Goal: Task Accomplishment & Management: Complete application form

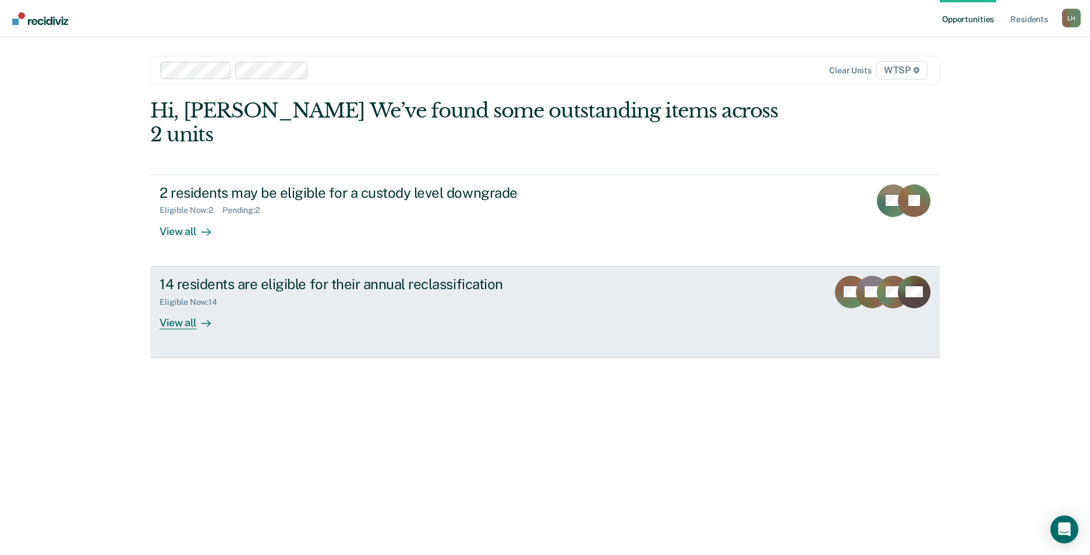
click at [178, 307] on div "View all" at bounding box center [191, 318] width 65 height 23
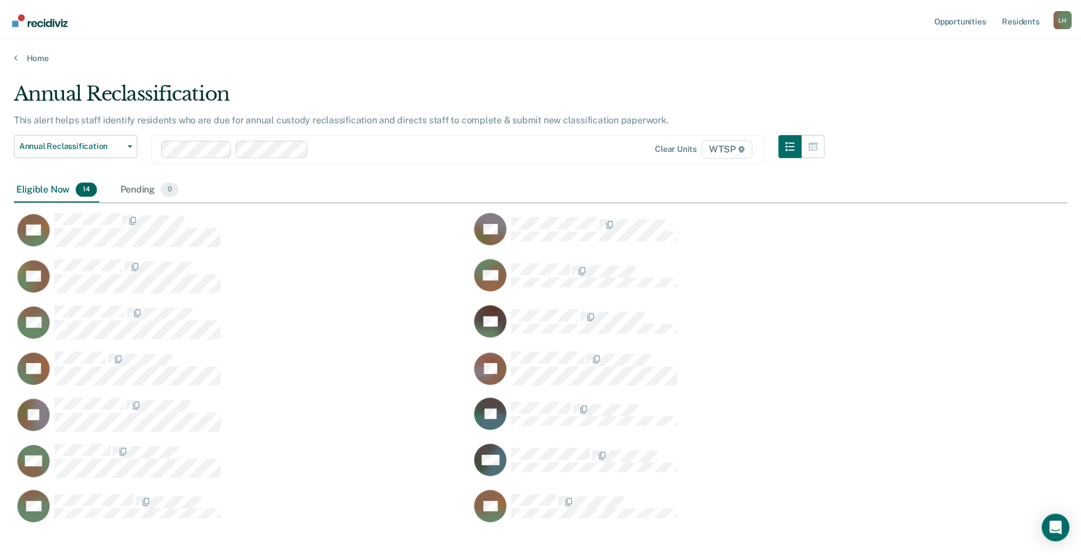
scroll to position [9, 9]
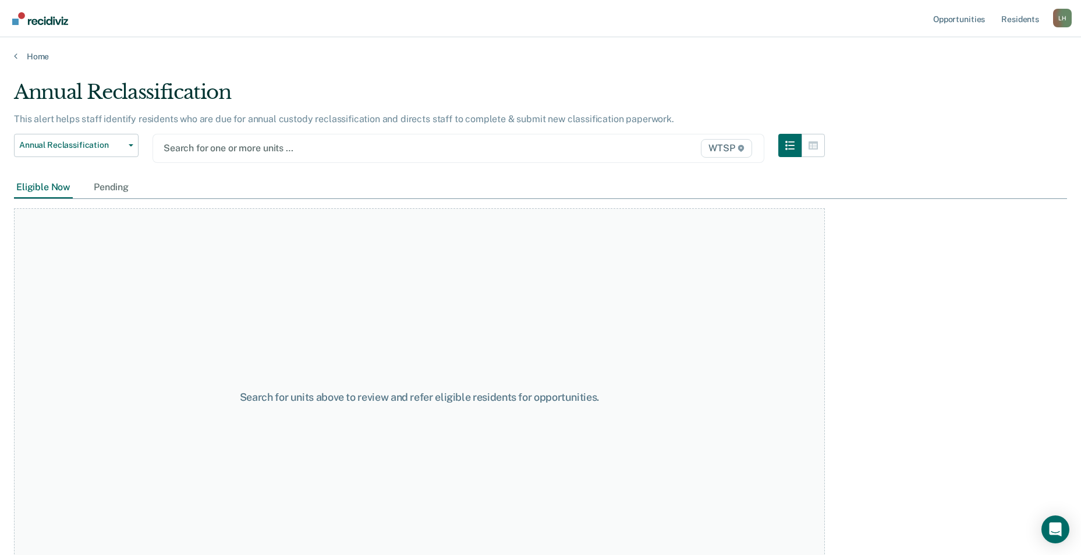
click at [732, 147] on span "WTSP" at bounding box center [726, 148] width 51 height 19
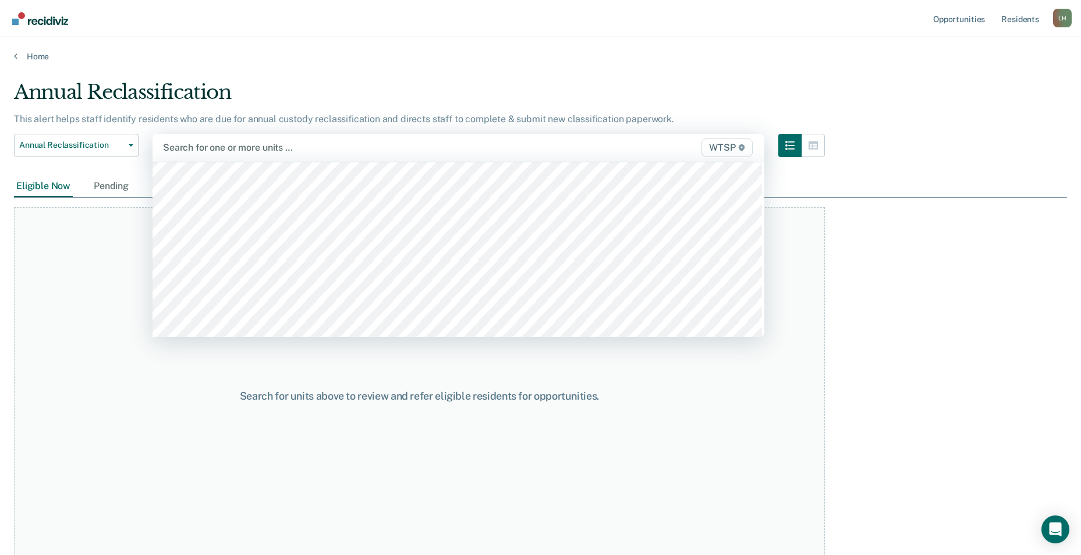
scroll to position [989, 0]
type input "w"
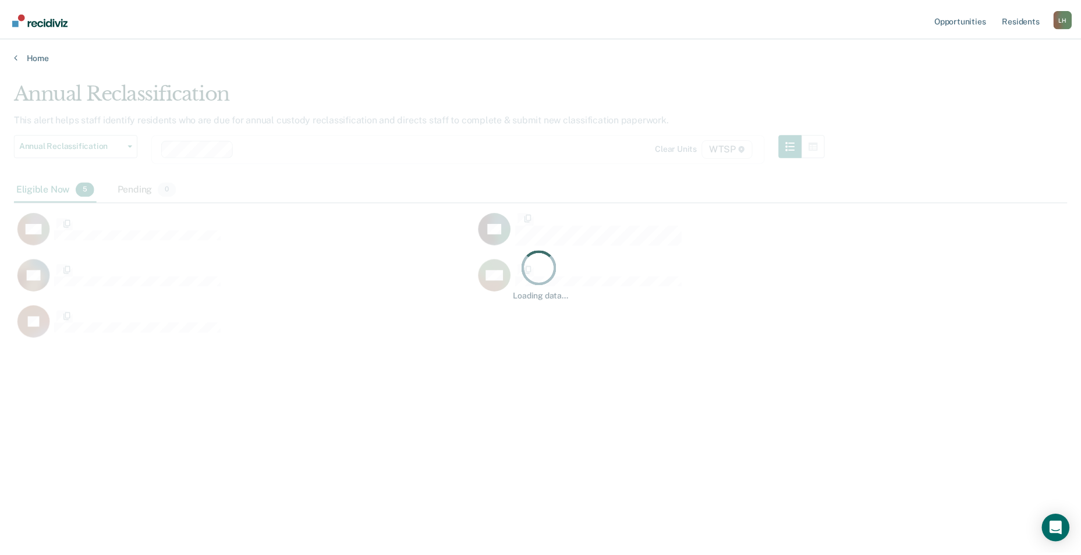
scroll to position [379, 1053]
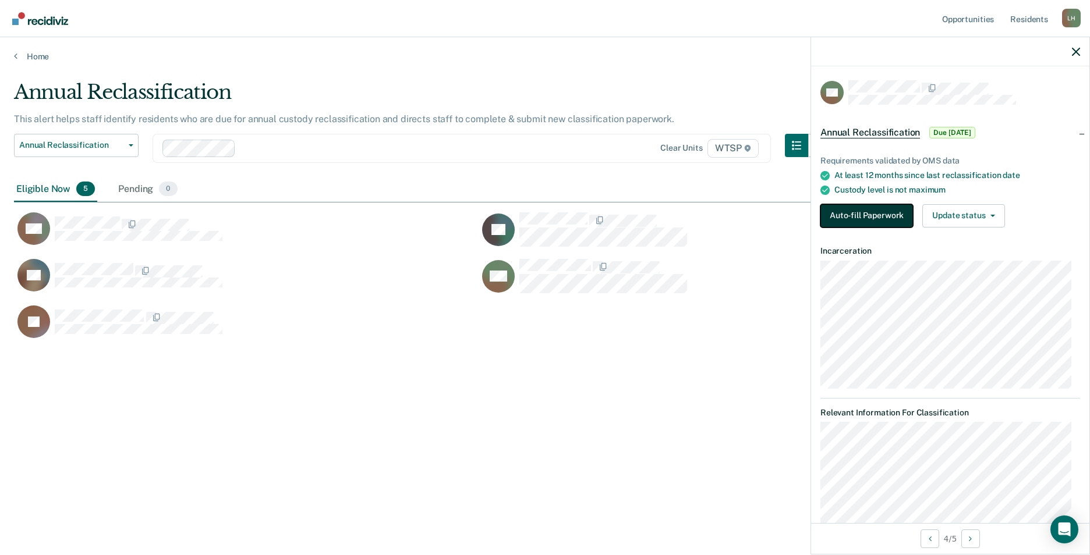
click at [857, 209] on button "Auto-fill Paperwork" at bounding box center [866, 215] width 93 height 23
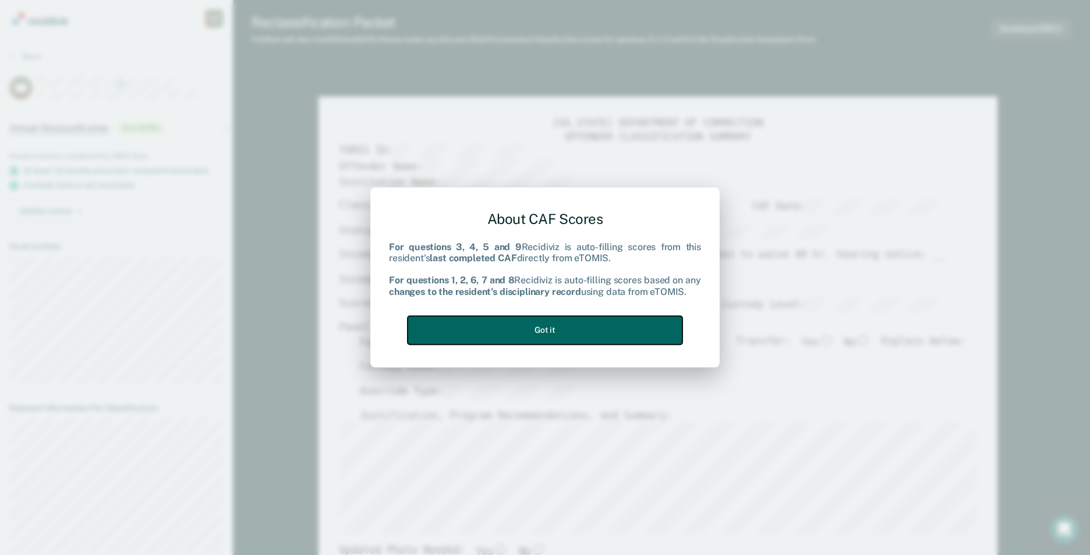
click at [576, 327] on button "Got it" at bounding box center [544, 330] width 275 height 29
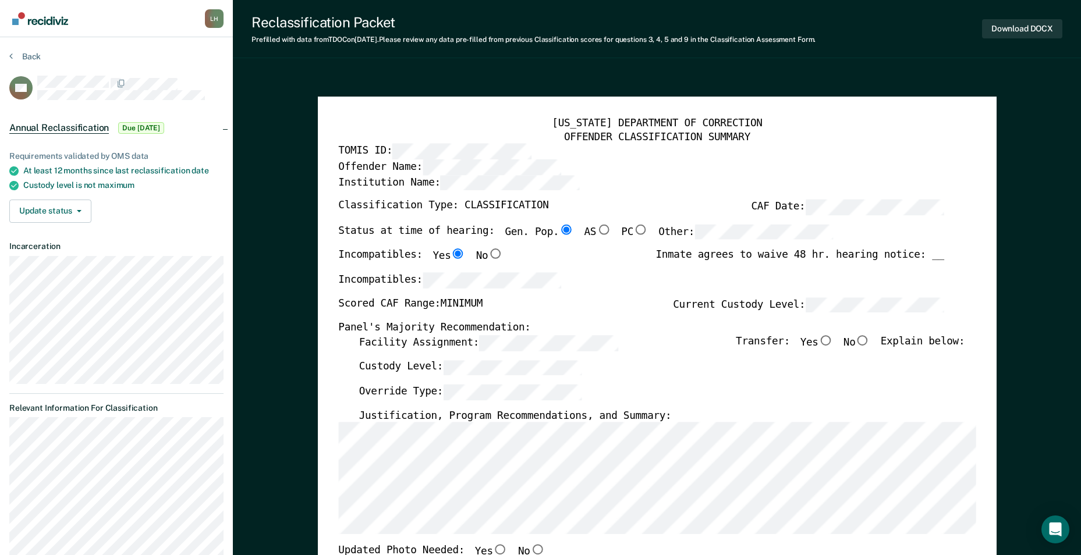
click at [868, 339] on input "No" at bounding box center [862, 340] width 15 height 10
type textarea "x"
radio input "true"
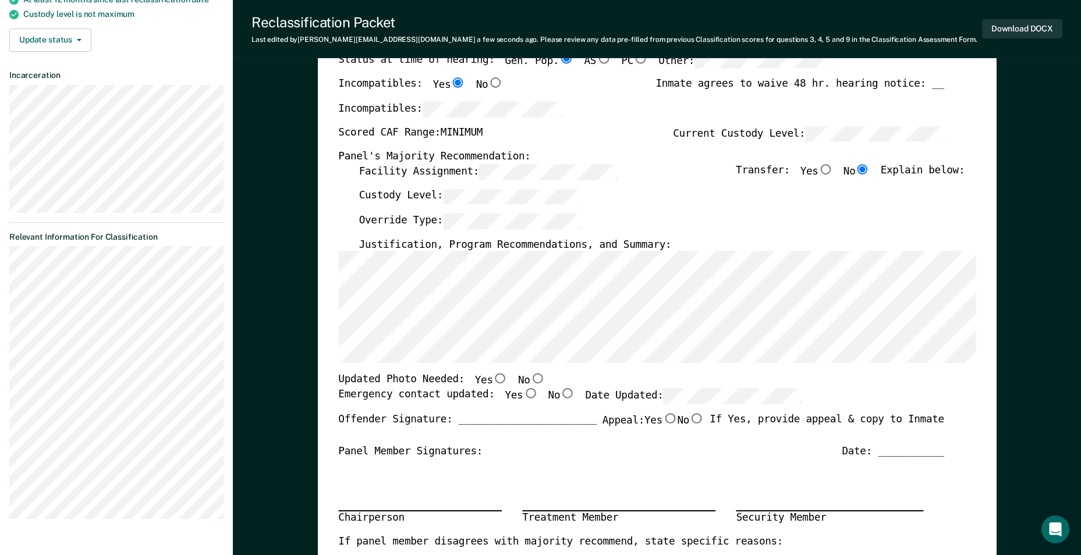
scroll to position [233, 0]
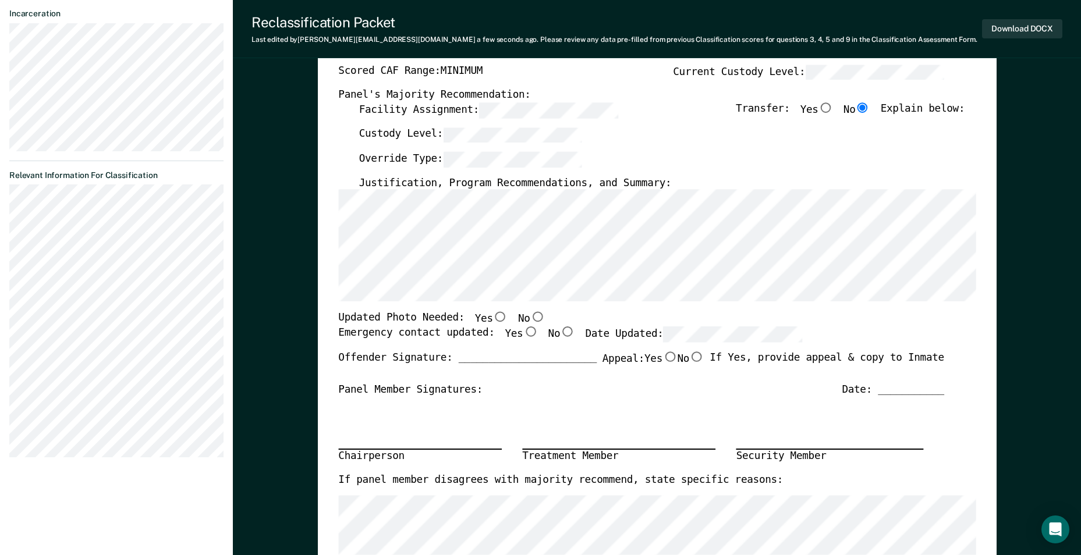
click at [530, 316] on input "No" at bounding box center [537, 317] width 15 height 10
type textarea "x"
radio input "true"
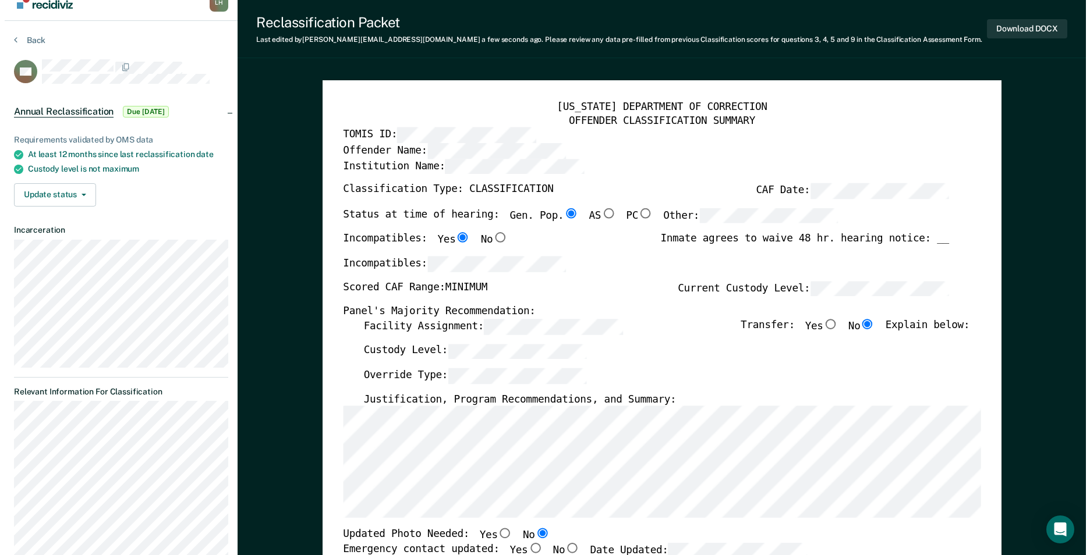
scroll to position [0, 0]
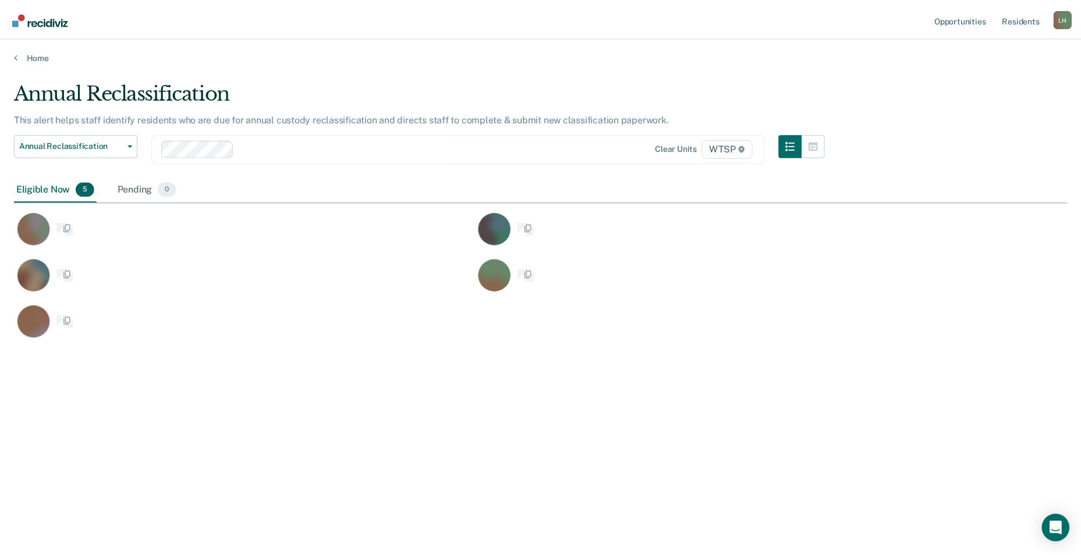
scroll to position [379, 1053]
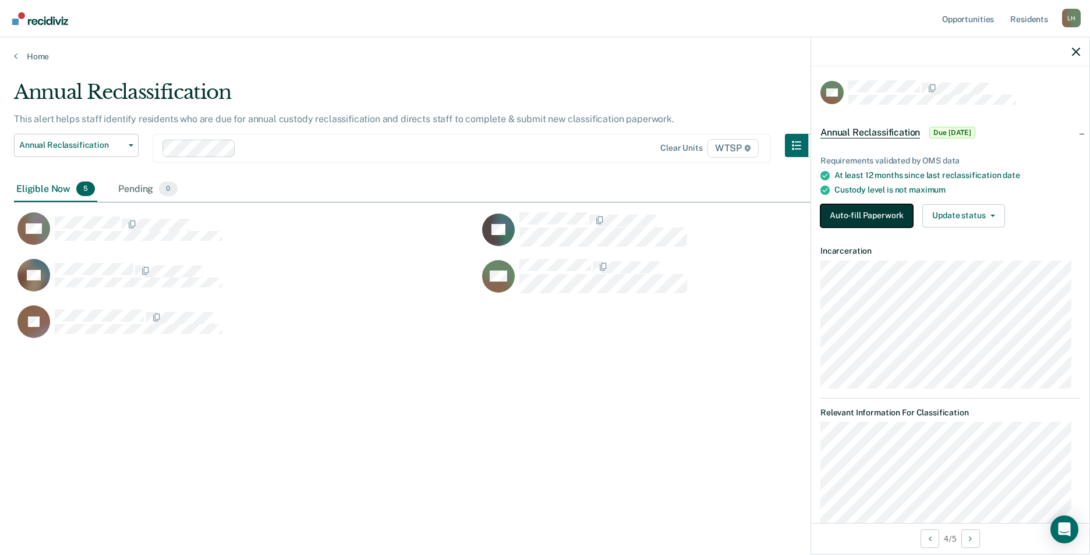
click at [852, 213] on button "Auto-fill Paperwork" at bounding box center [866, 215] width 93 height 23
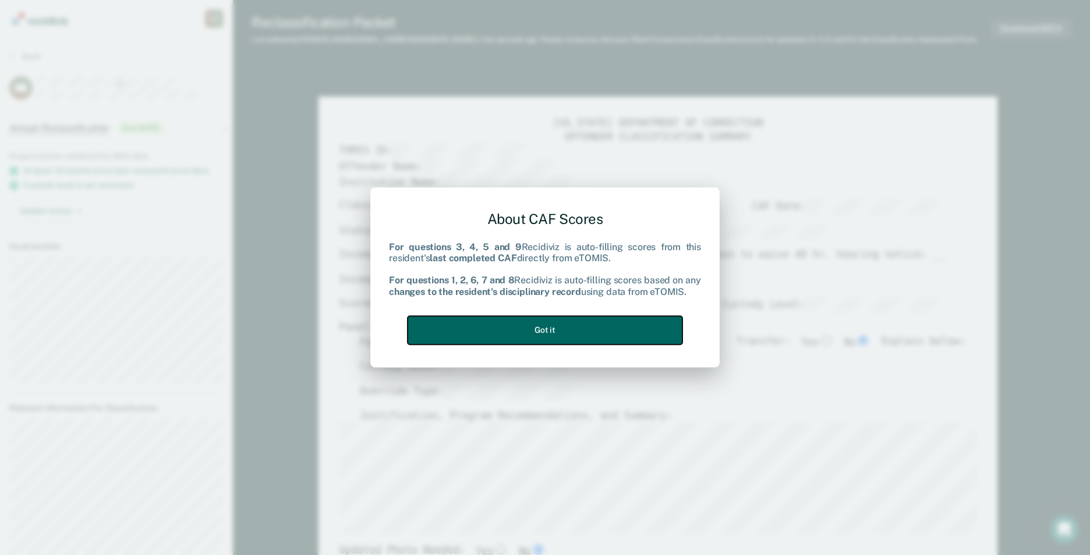
click at [615, 334] on button "Got it" at bounding box center [544, 330] width 275 height 29
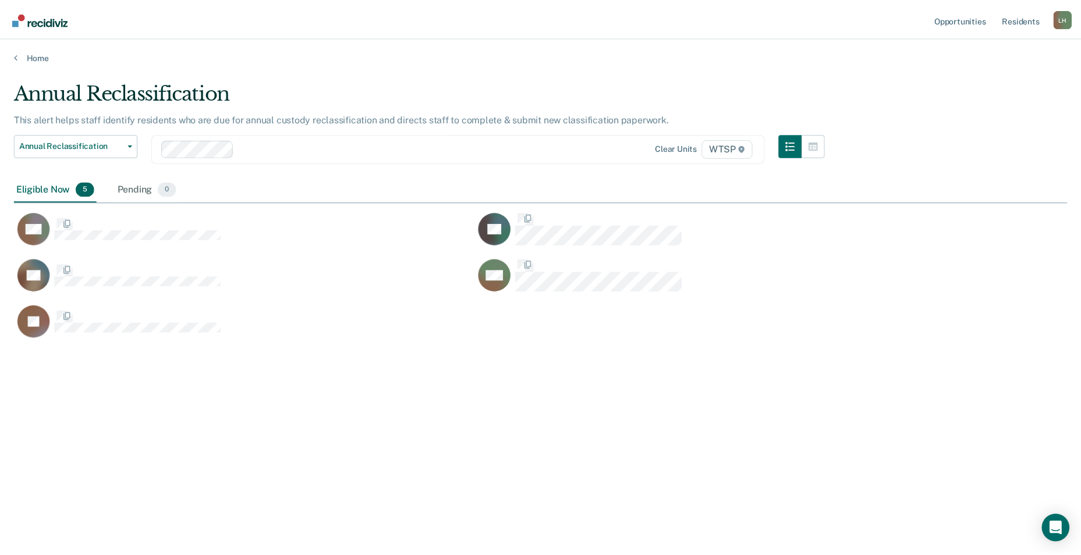
scroll to position [379, 1053]
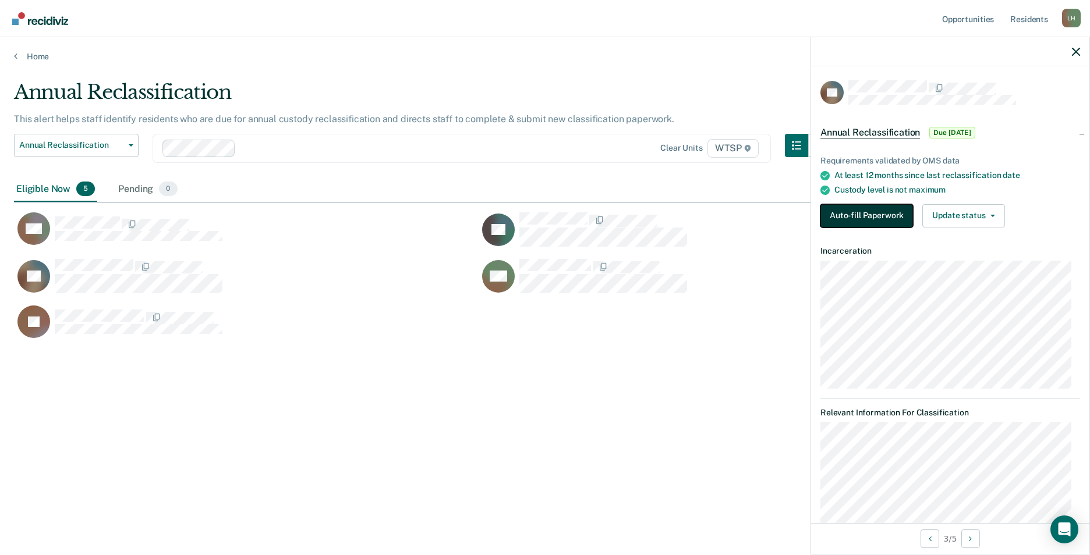
click at [858, 210] on button "Auto-fill Paperwork" at bounding box center [866, 215] width 93 height 23
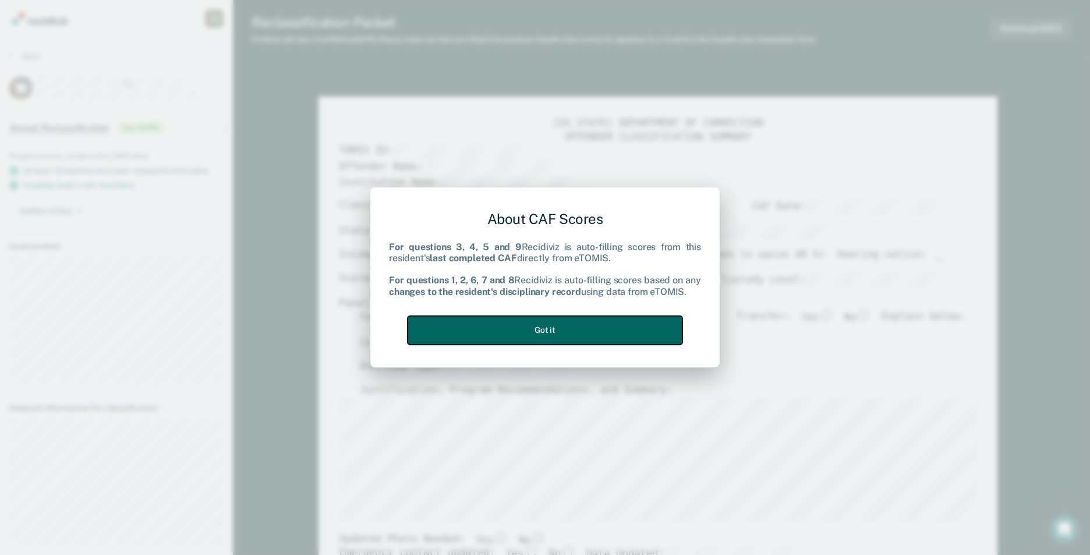
click at [625, 331] on button "Got it" at bounding box center [544, 330] width 275 height 29
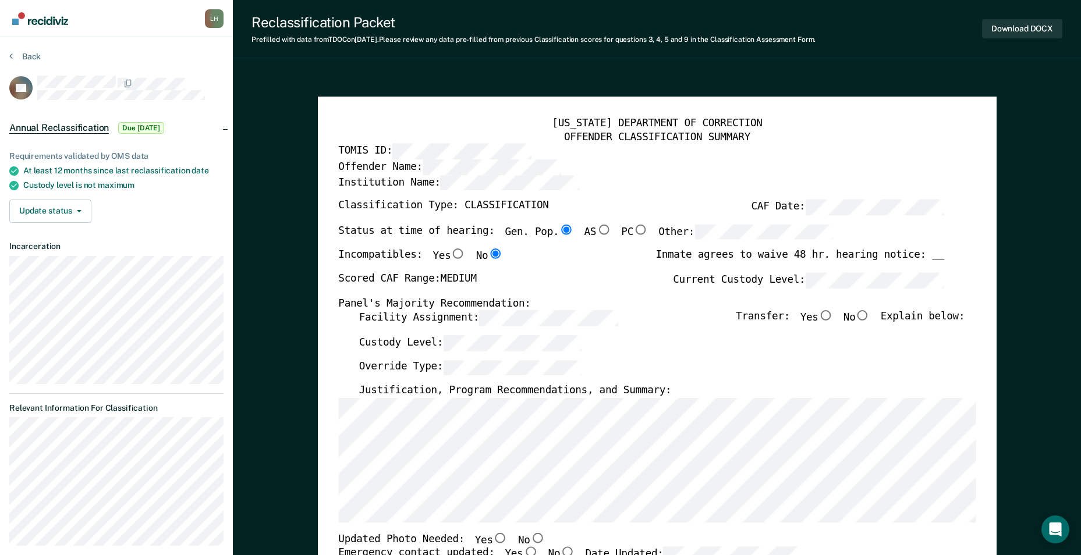
click at [868, 315] on input "No" at bounding box center [862, 316] width 15 height 10
type textarea "x"
radio input "true"
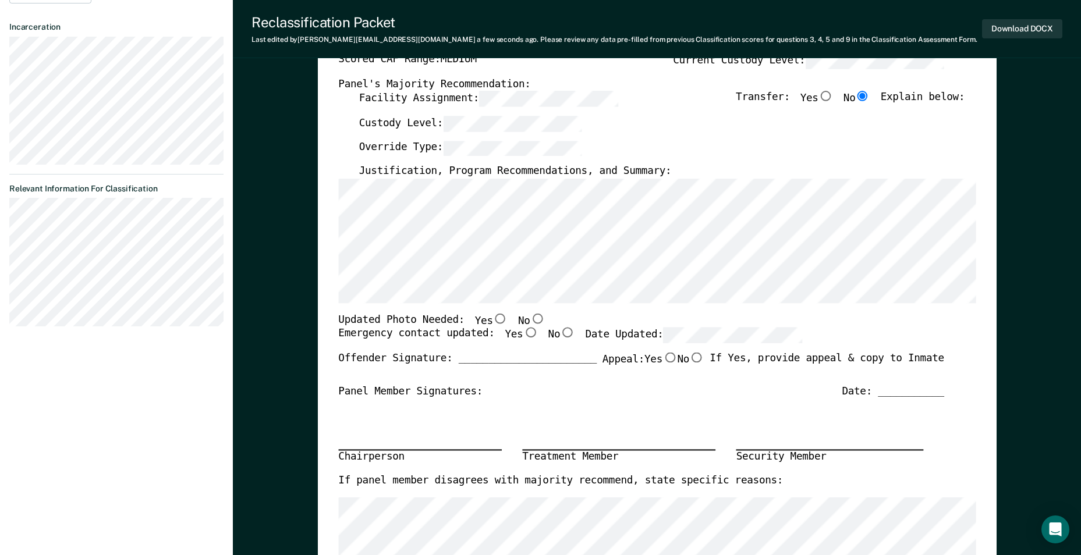
scroll to position [349, 0]
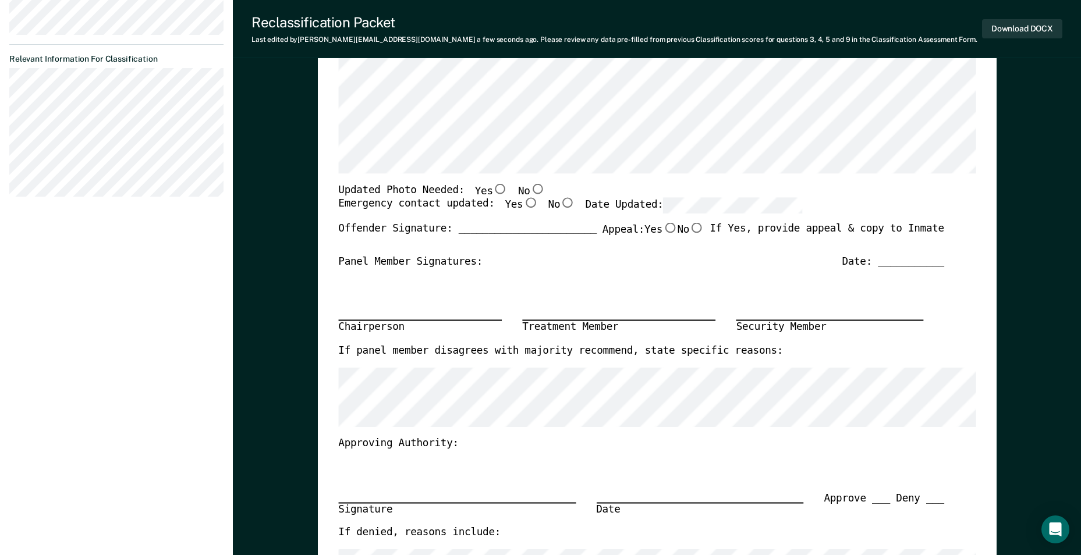
click at [530, 190] on input "No" at bounding box center [537, 189] width 15 height 10
type textarea "x"
radio input "true"
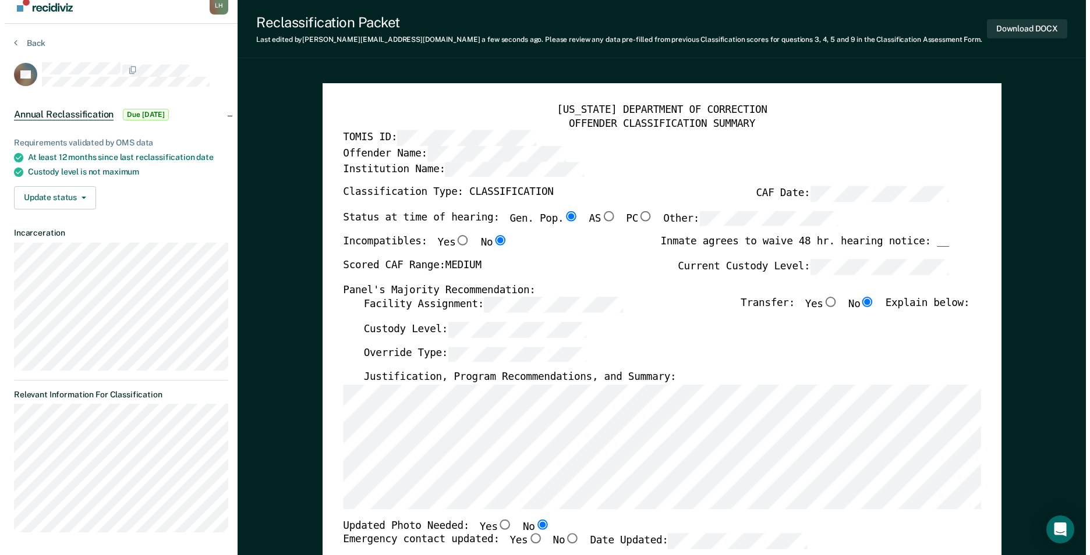
scroll to position [0, 0]
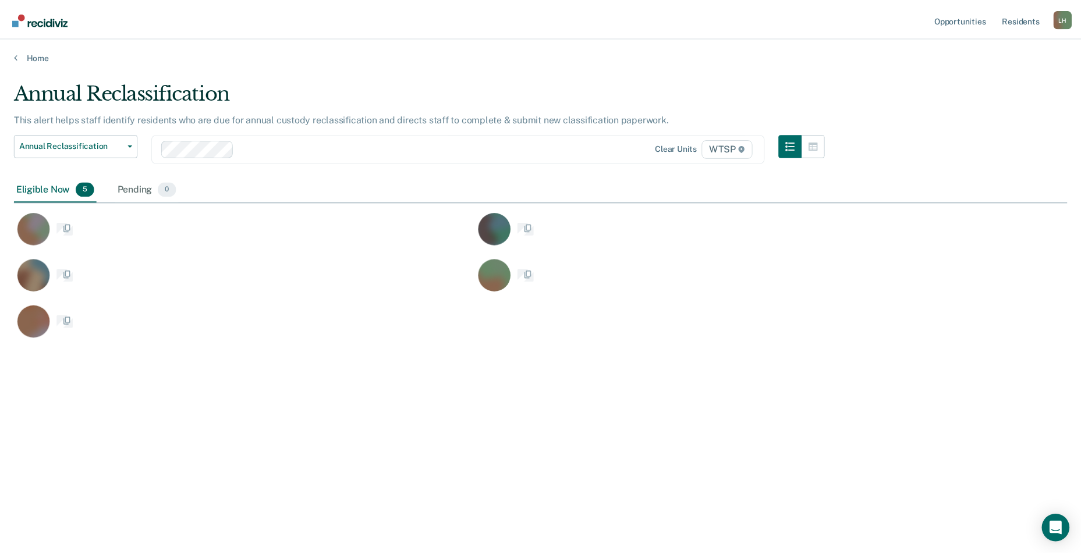
scroll to position [379, 1053]
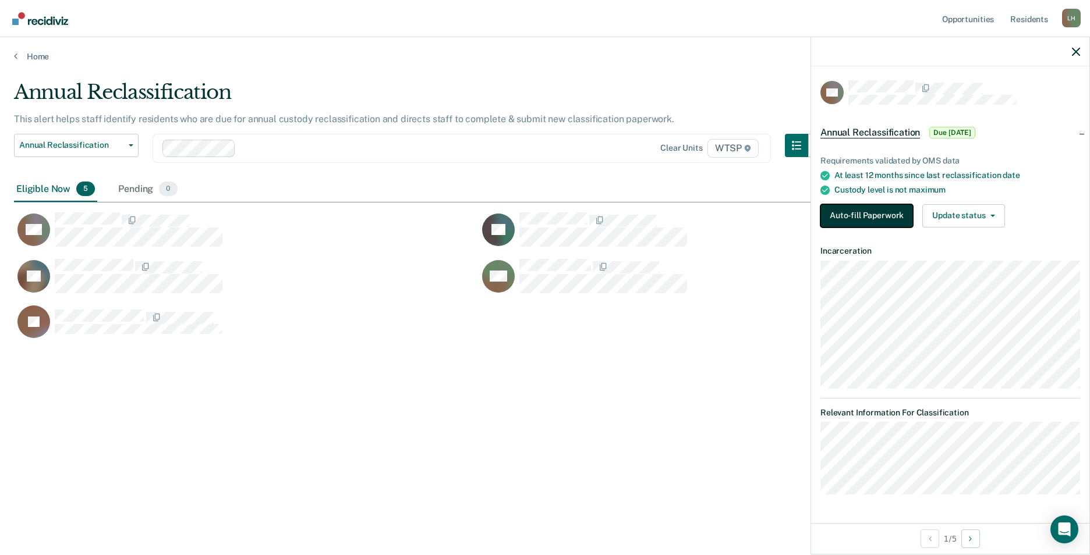
click at [857, 212] on button "Auto-fill Paperwork" at bounding box center [866, 215] width 93 height 23
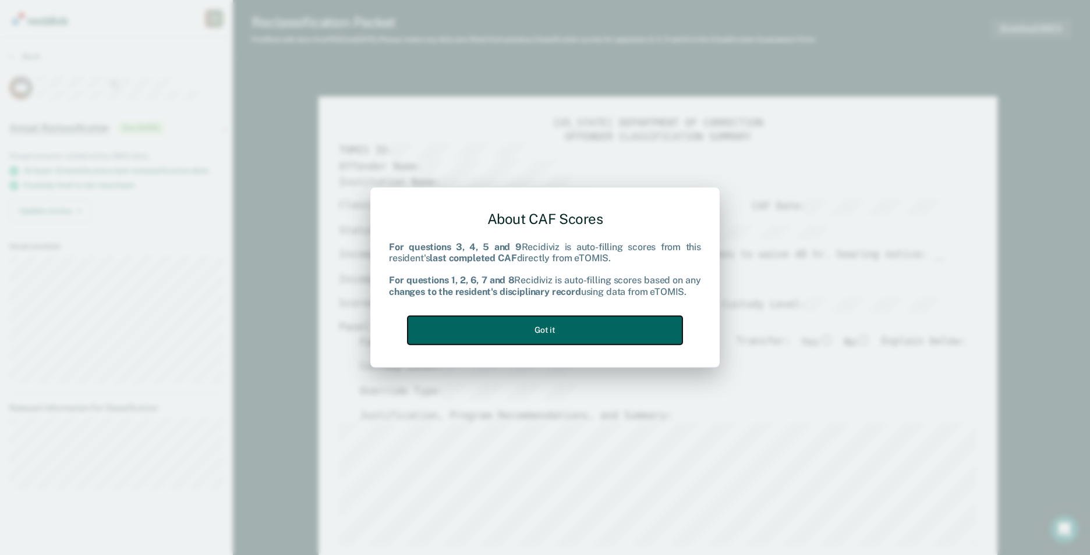
click at [647, 325] on button "Got it" at bounding box center [544, 330] width 275 height 29
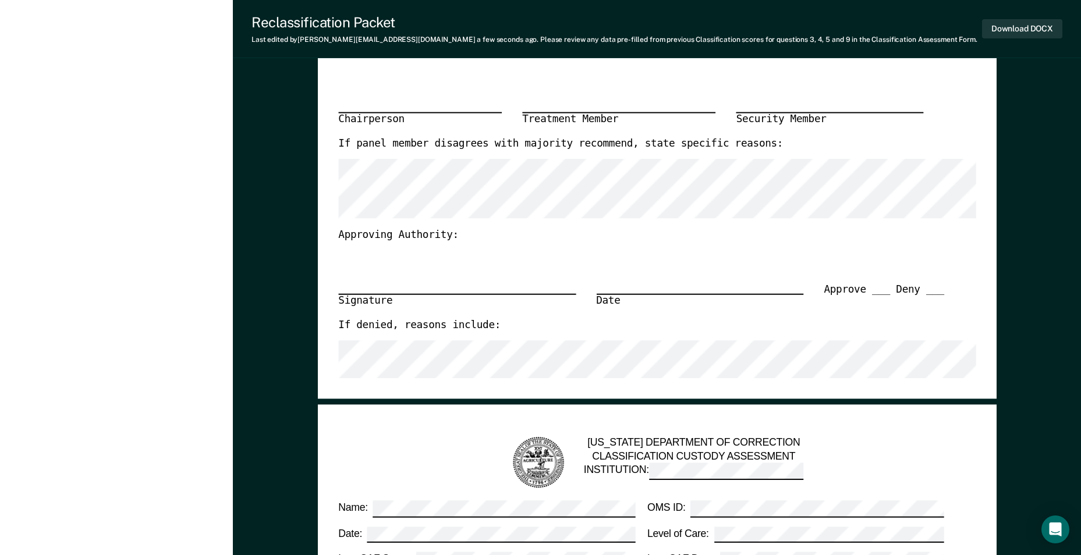
scroll to position [233, 0]
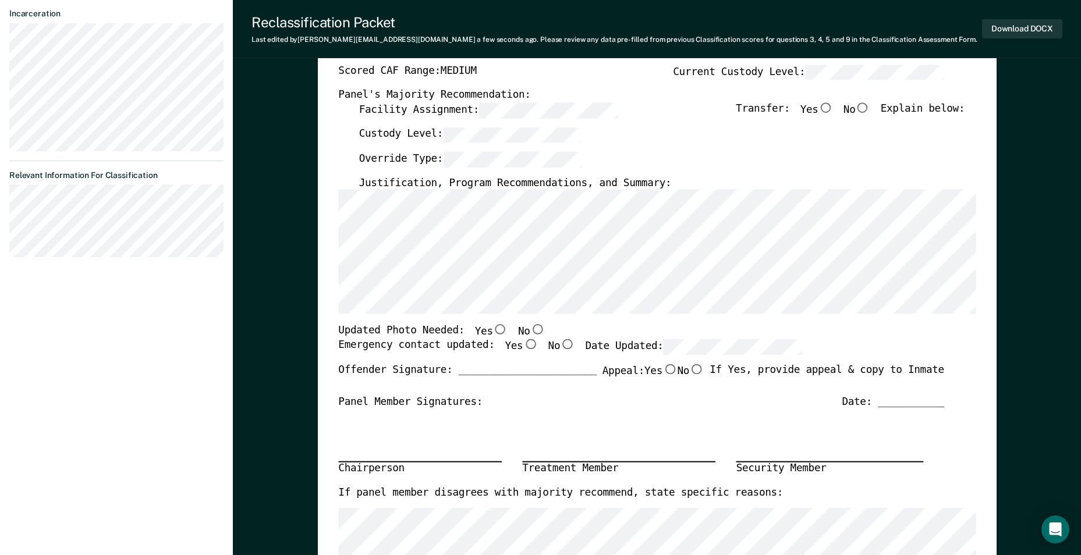
click at [867, 105] on input "No" at bounding box center [862, 107] width 15 height 10
type textarea "x"
radio input "true"
click at [530, 329] on input "No" at bounding box center [537, 330] width 15 height 10
type textarea "x"
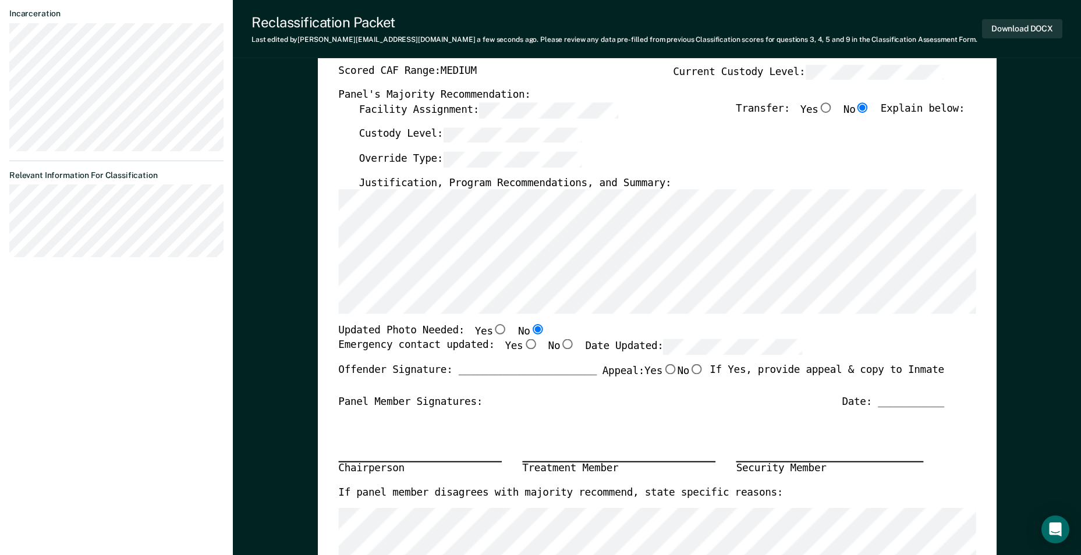
radio input "true"
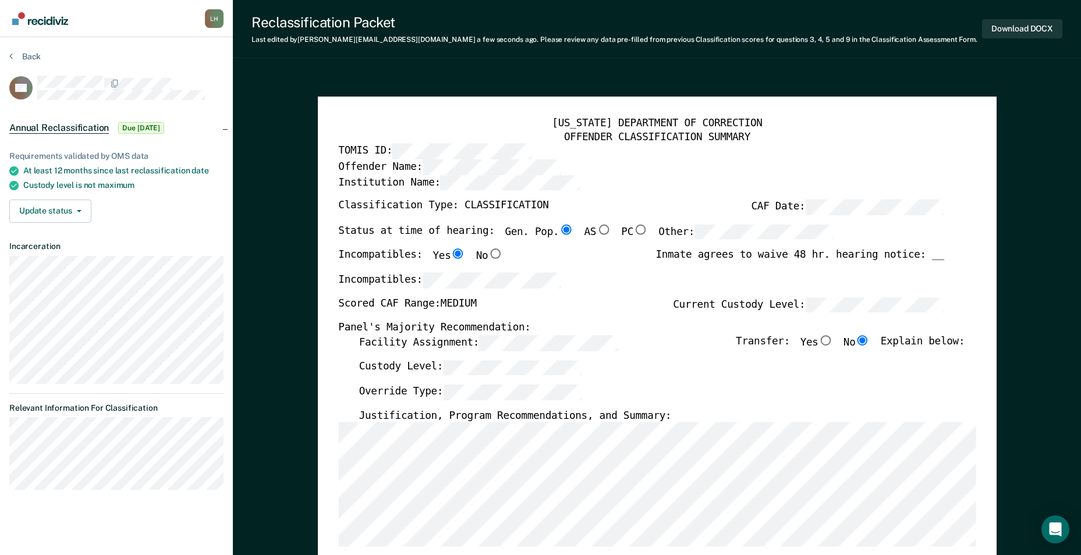
scroll to position [58, 0]
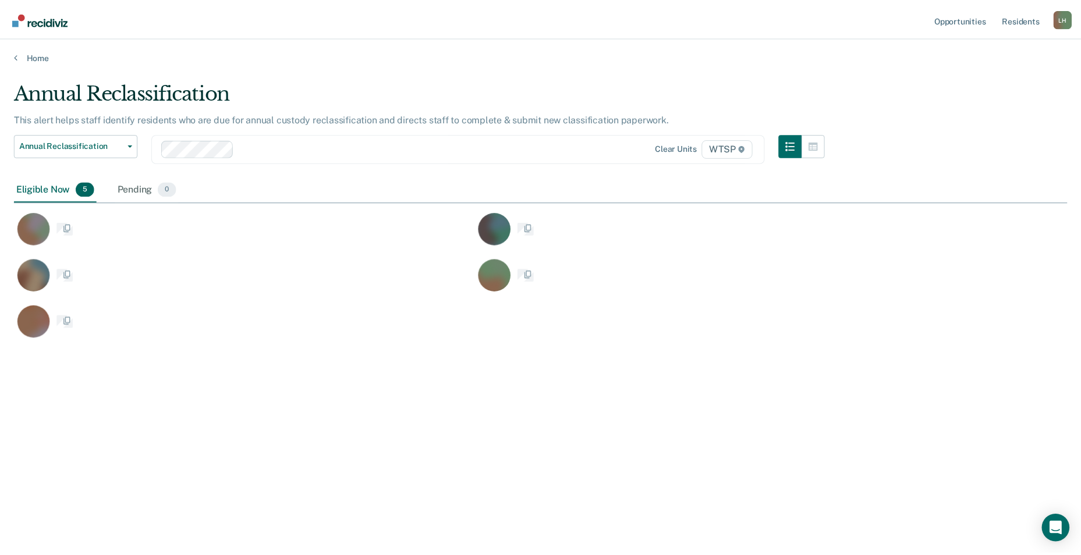
scroll to position [379, 1053]
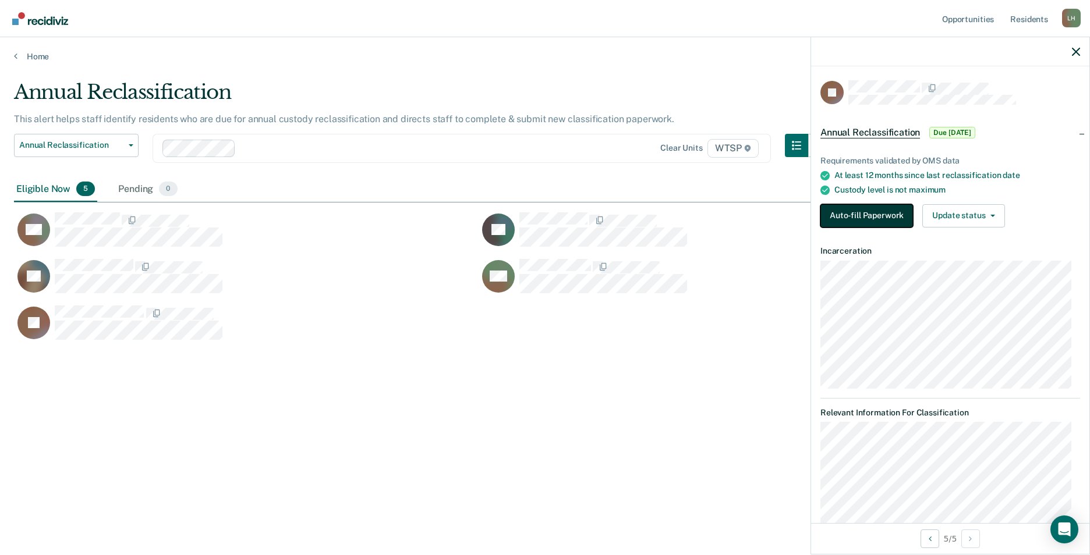
click at [843, 210] on button "Auto-fill Paperwork" at bounding box center [866, 215] width 93 height 23
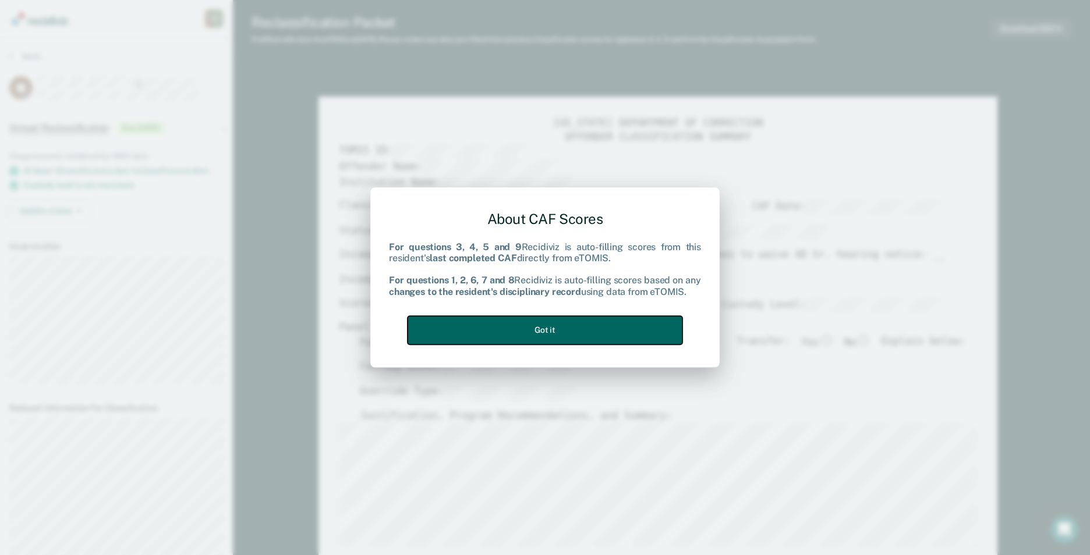
click at [606, 325] on button "Got it" at bounding box center [544, 330] width 275 height 29
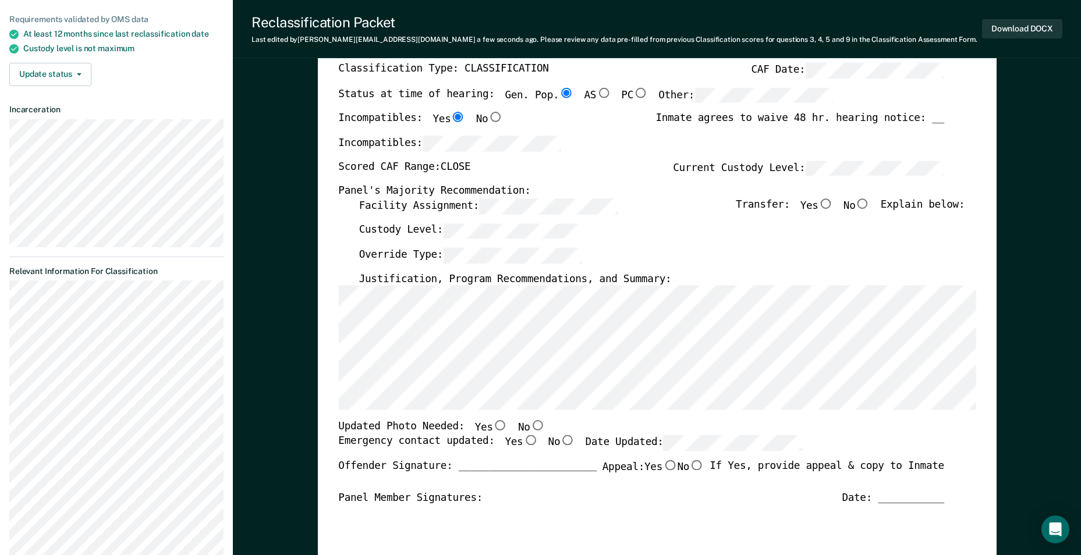
scroll to position [58, 0]
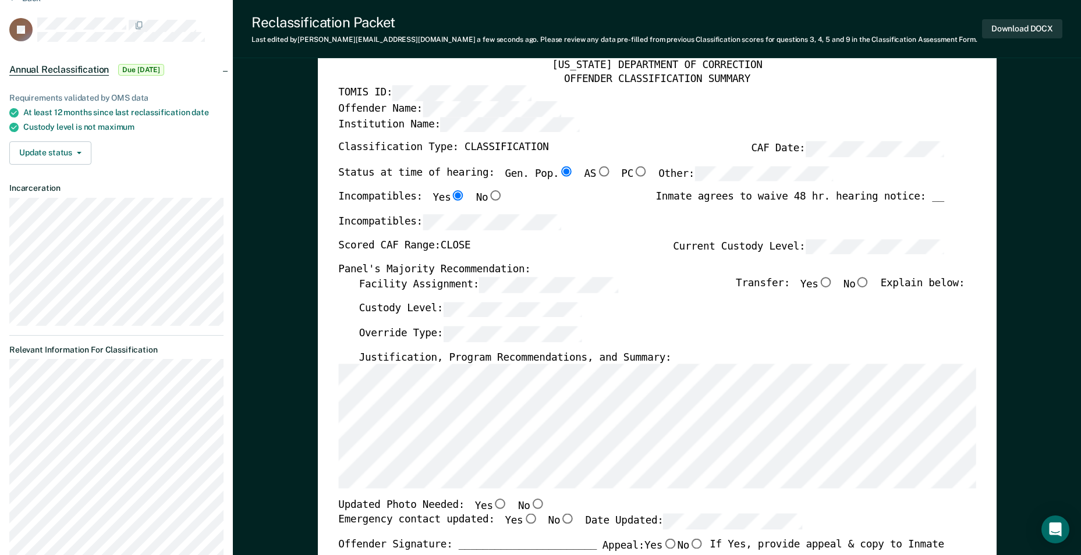
click at [530, 501] on input "No" at bounding box center [537, 504] width 15 height 10
type textarea "x"
radio input "true"
click at [870, 283] on input "No" at bounding box center [862, 282] width 15 height 10
type textarea "x"
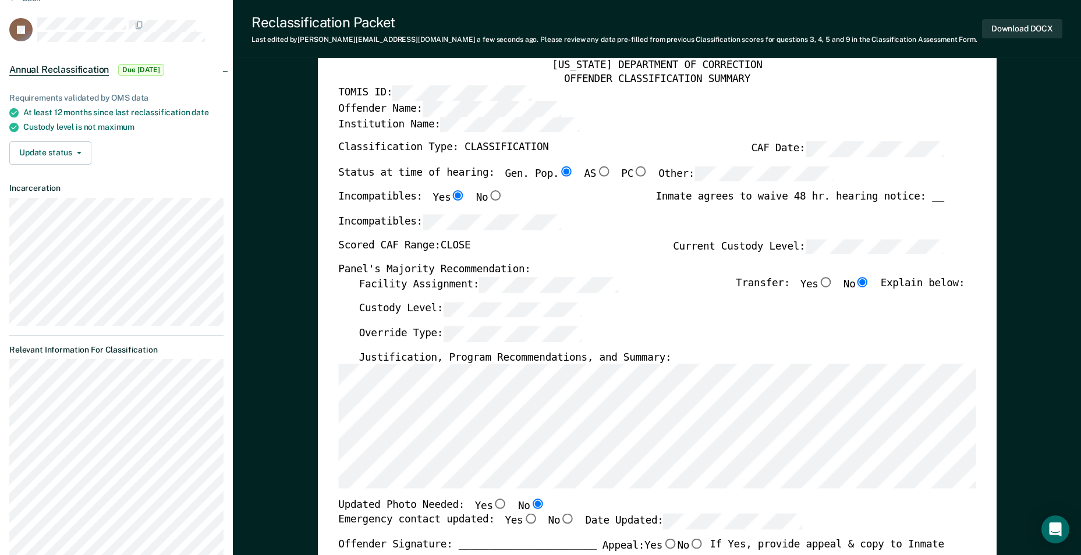
radio input "true"
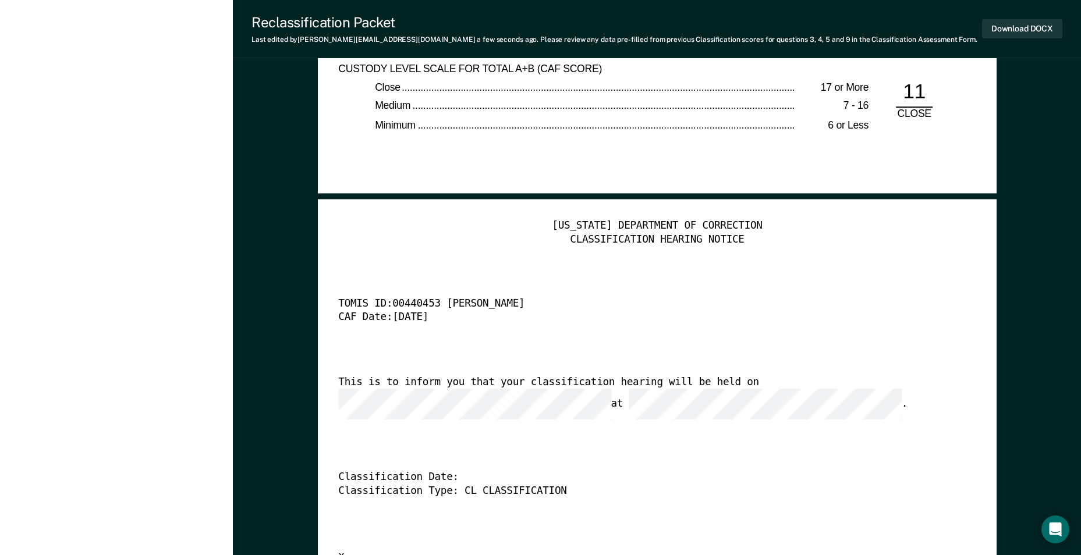
scroll to position [2561, 0]
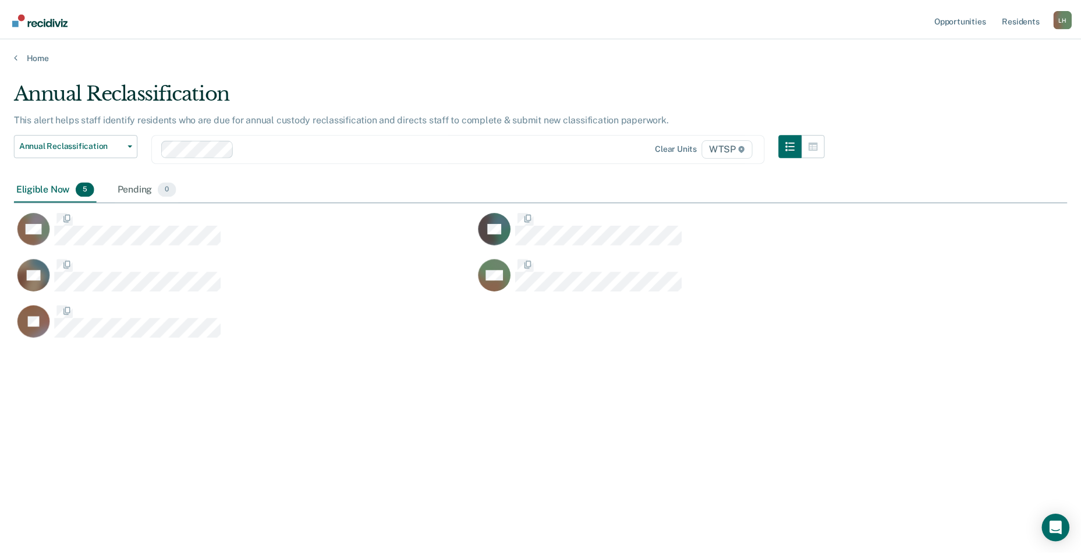
scroll to position [379, 1053]
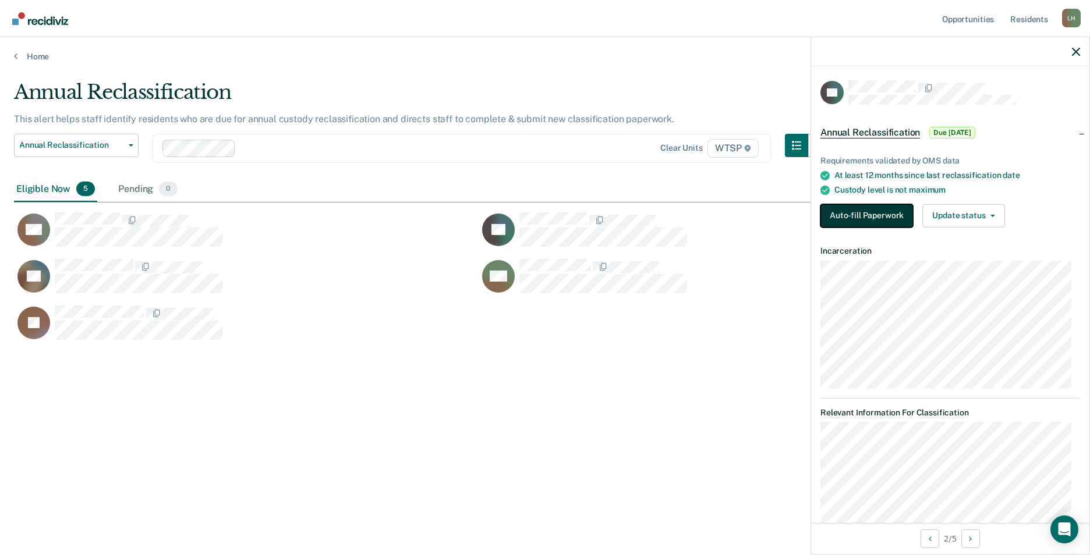
click at [864, 213] on button "Auto-fill Paperwork" at bounding box center [866, 215] width 93 height 23
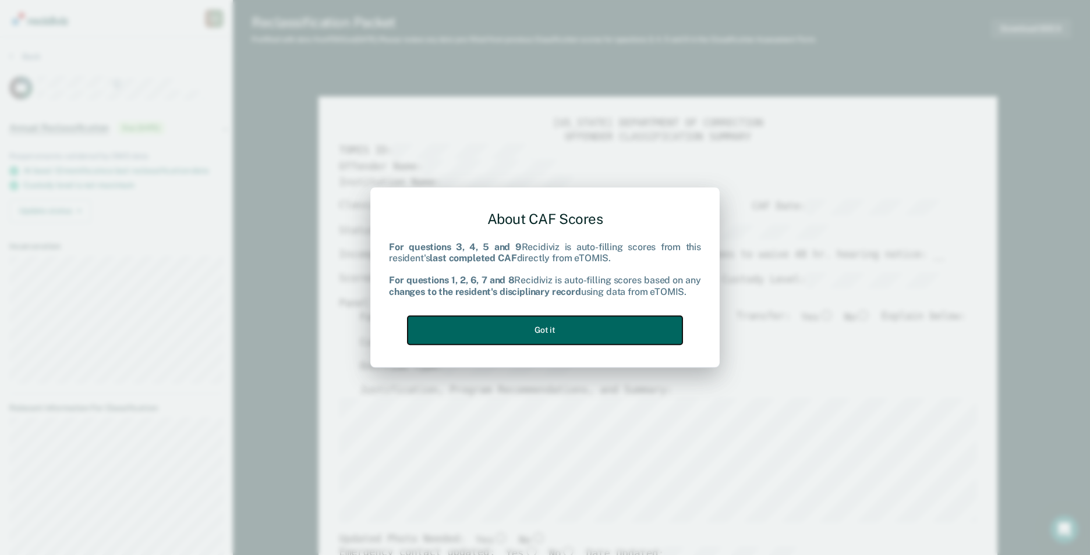
click at [651, 325] on button "Got it" at bounding box center [544, 330] width 275 height 29
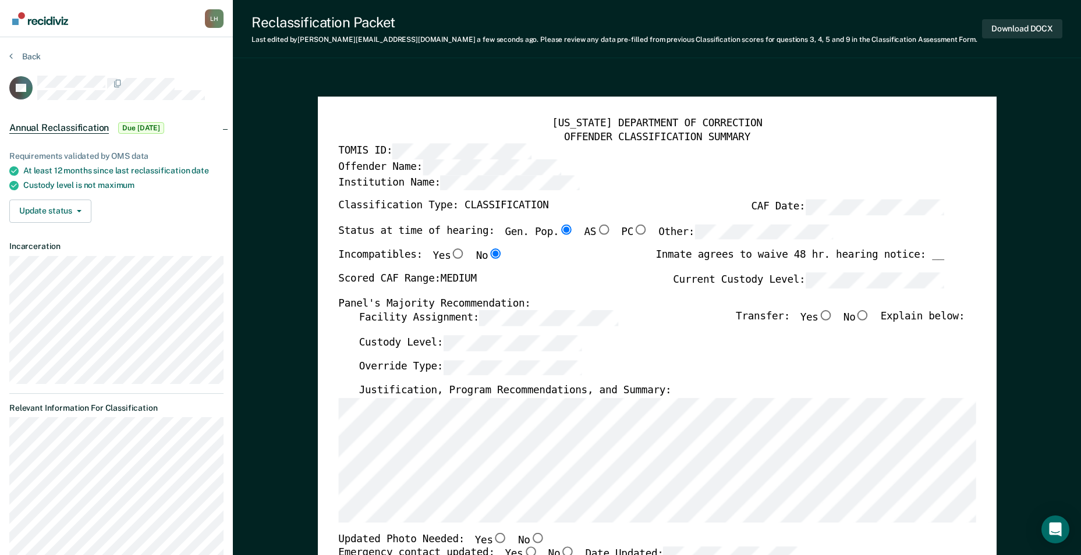
click at [870, 314] on input "No" at bounding box center [862, 316] width 15 height 10
type textarea "x"
radio input "true"
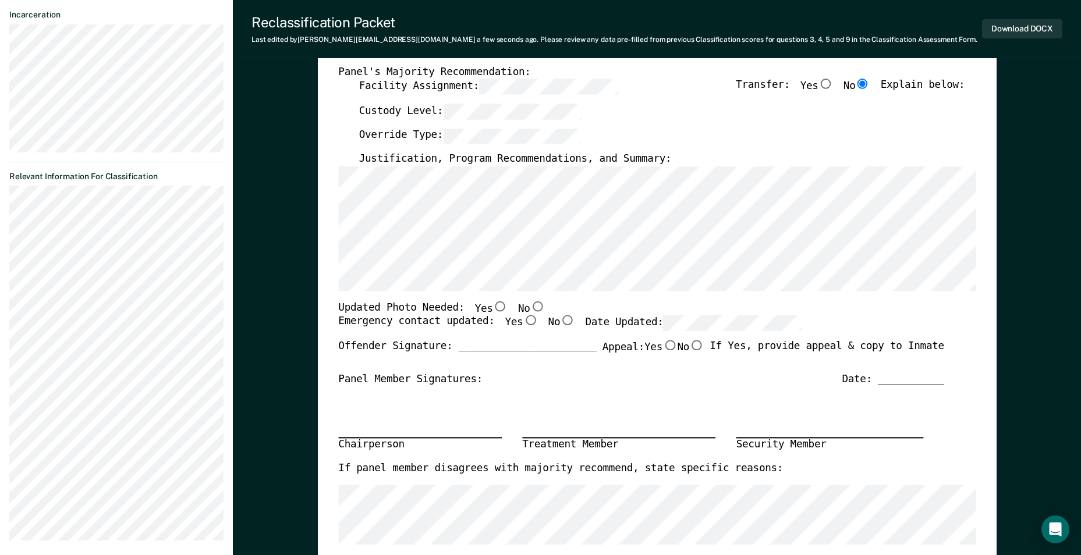
scroll to position [233, 0]
click at [530, 304] on input "No" at bounding box center [537, 305] width 15 height 10
type textarea "x"
radio input "true"
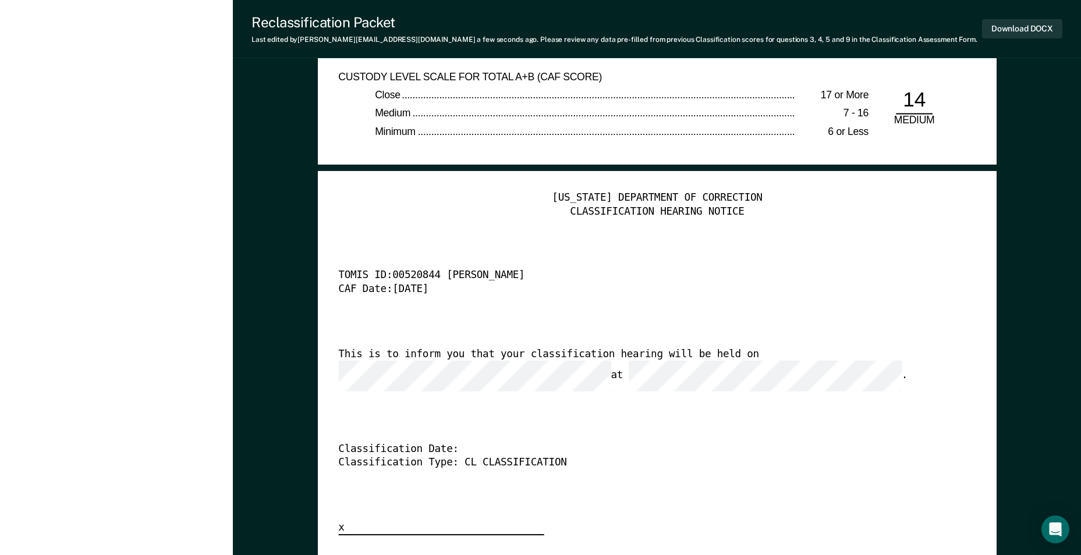
scroll to position [2852, 0]
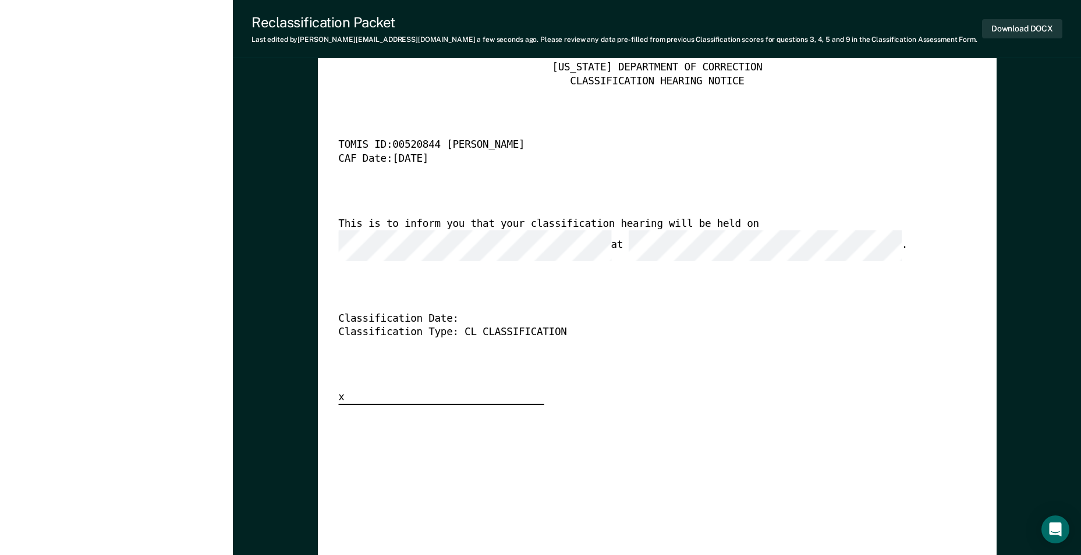
type textarea "x"
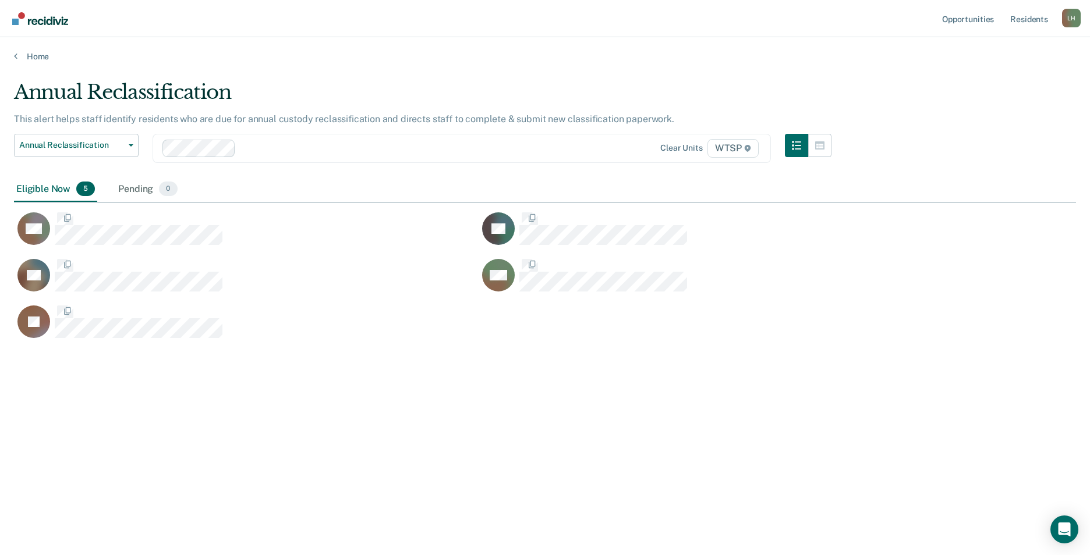
scroll to position [379, 1053]
